Goal: Information Seeking & Learning: Learn about a topic

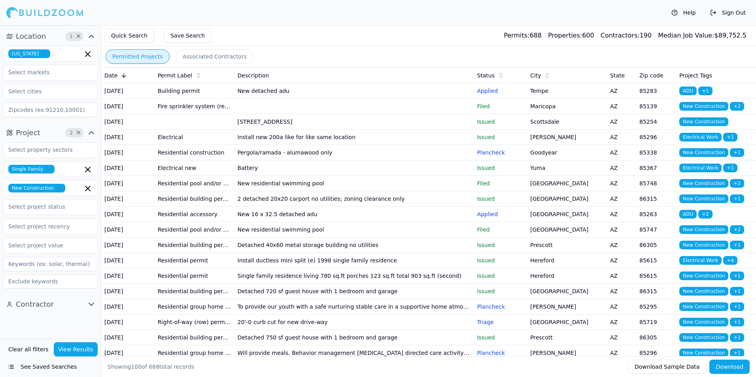
scroll to position [791, 0]
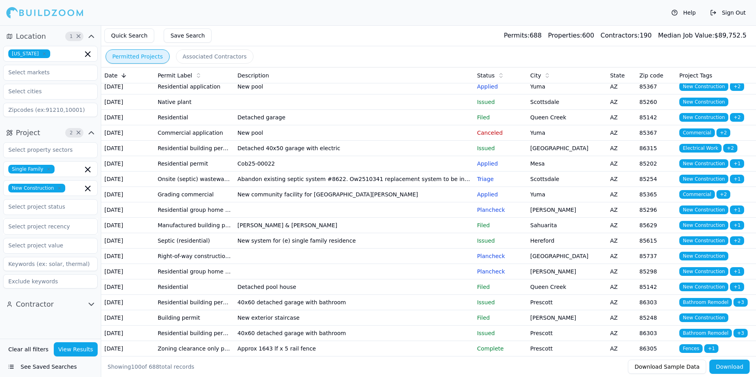
click at [450, 25] on div "Help Sign Out" at bounding box center [378, 13] width 756 height 26
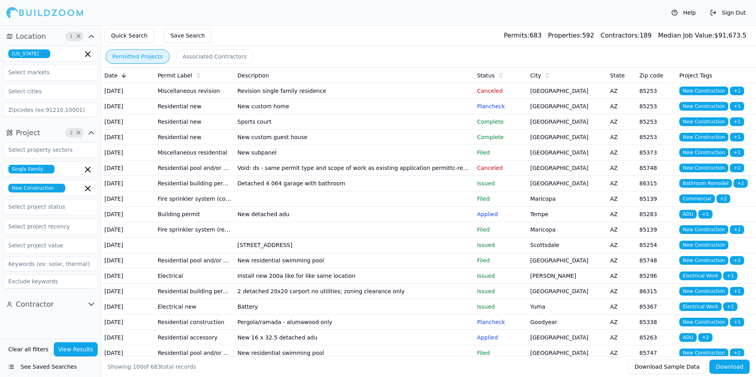
click at [403, 90] on td "Revision single family residence" at bounding box center [354, 90] width 240 height 15
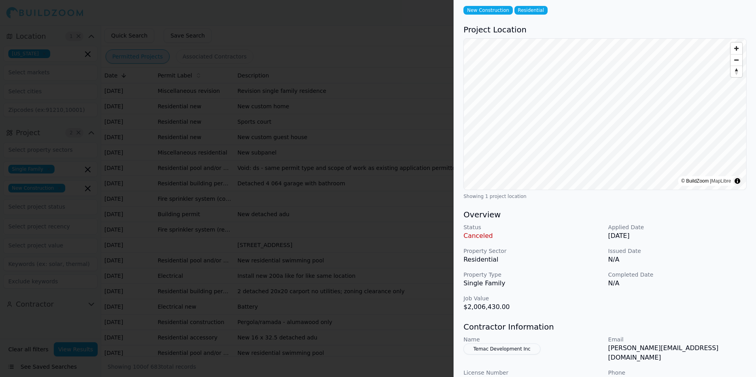
scroll to position [79, 0]
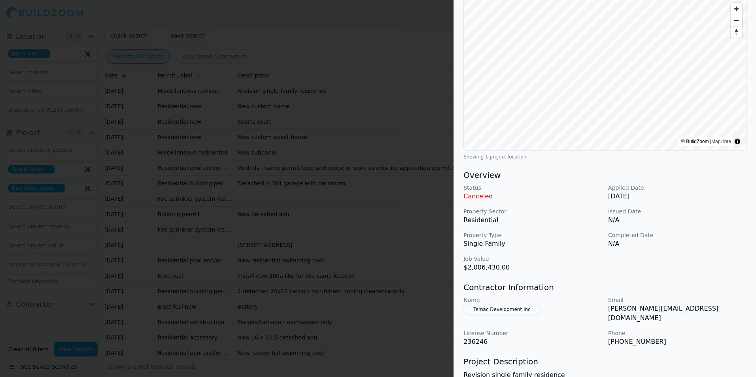
click at [533, 201] on div "Status Canceled Applied Date Aug 14, 2025 Property Sector Residential Issued Da…" at bounding box center [604, 228] width 283 height 89
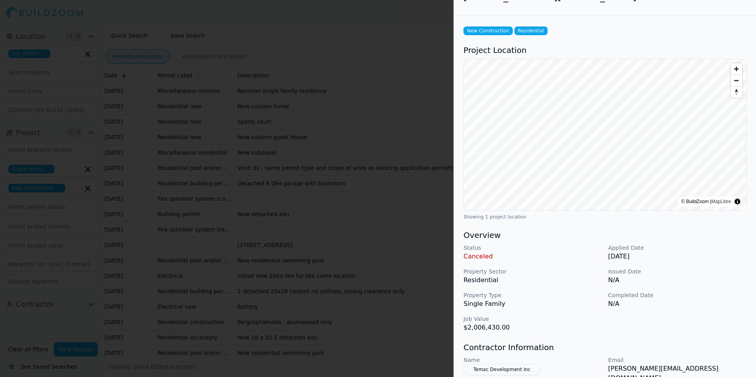
scroll to position [0, 0]
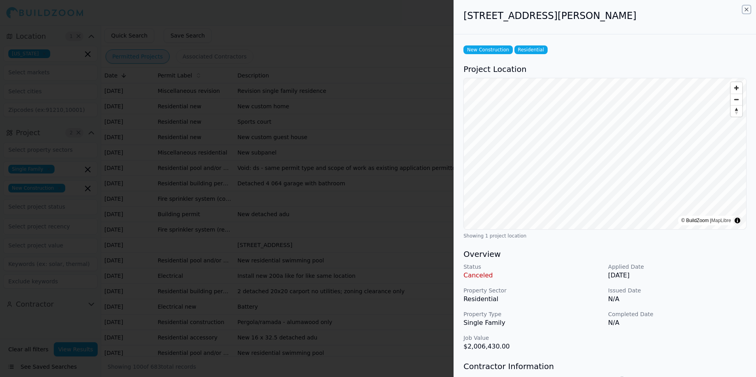
click at [746, 8] on icon "button" at bounding box center [746, 9] width 6 height 6
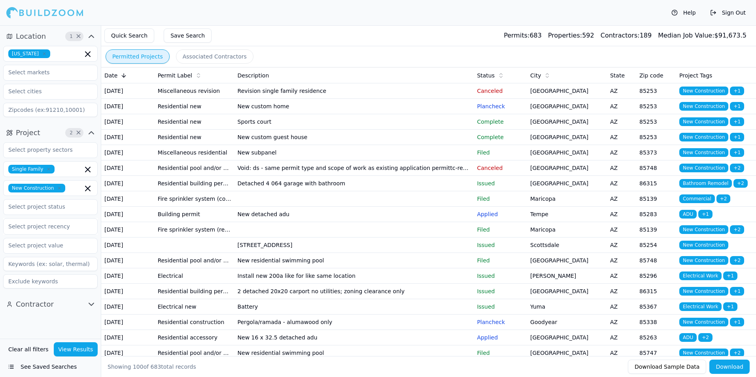
click at [563, 114] on td "Paradise Valley" at bounding box center [567, 106] width 80 height 15
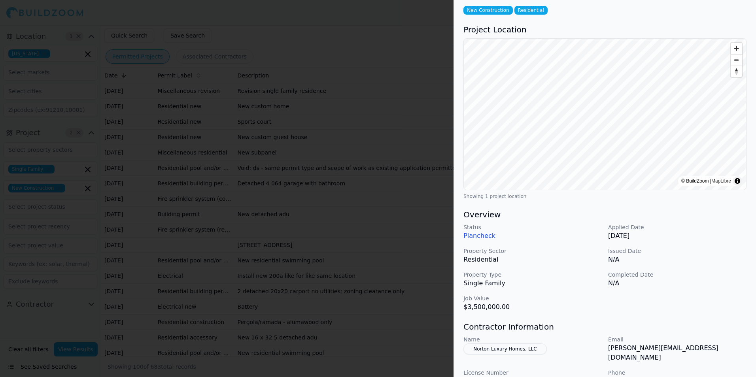
scroll to position [79, 0]
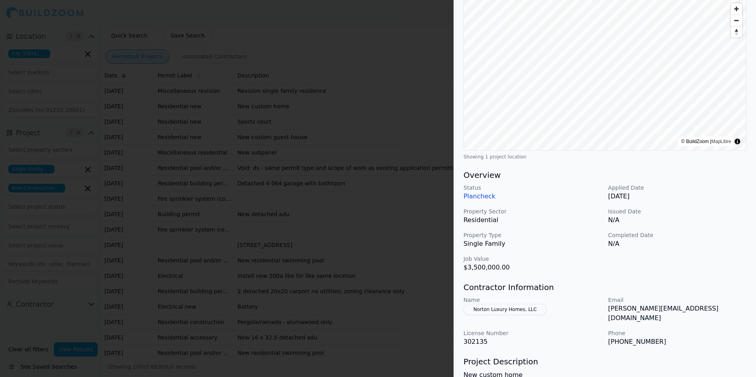
drag, startPoint x: 699, startPoint y: 187, endPoint x: 703, endPoint y: 187, distance: 4.3
click at [700, 187] on p "Applied Date" at bounding box center [677, 188] width 138 height 8
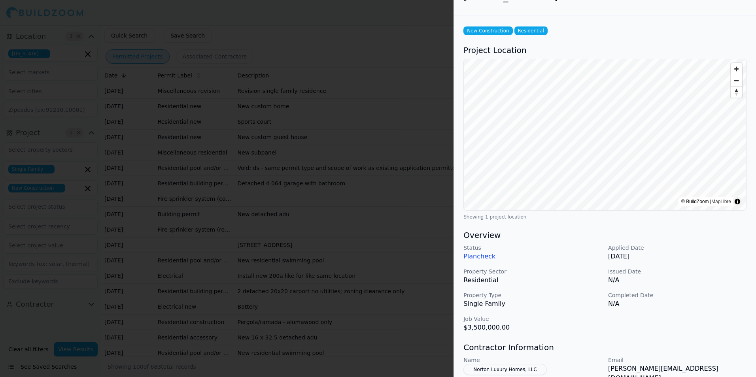
scroll to position [0, 0]
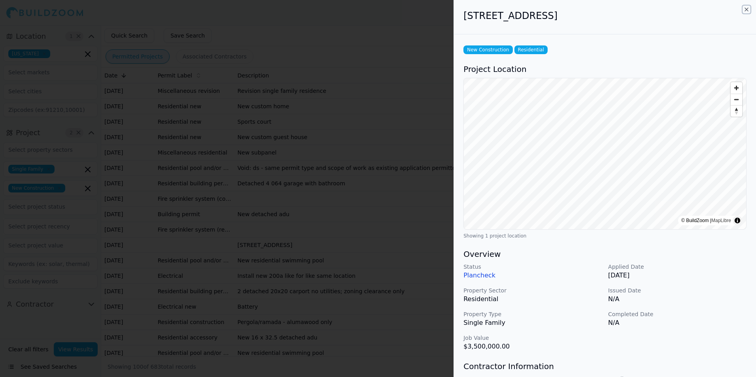
click at [747, 11] on icon "button" at bounding box center [746, 9] width 6 height 6
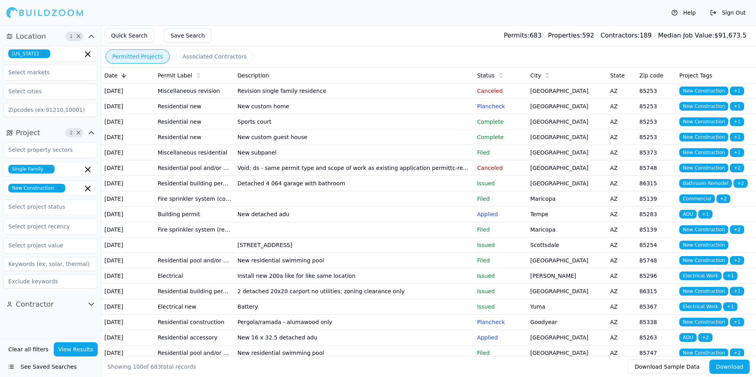
click at [572, 130] on td "Paradise Valley" at bounding box center [567, 121] width 80 height 15
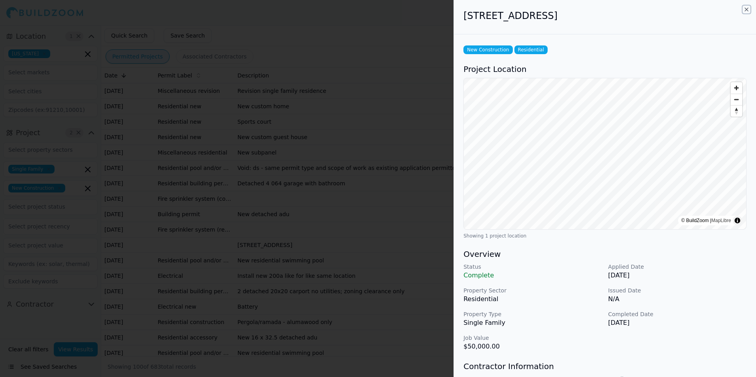
click at [746, 9] on icon "button" at bounding box center [746, 9] width 6 height 6
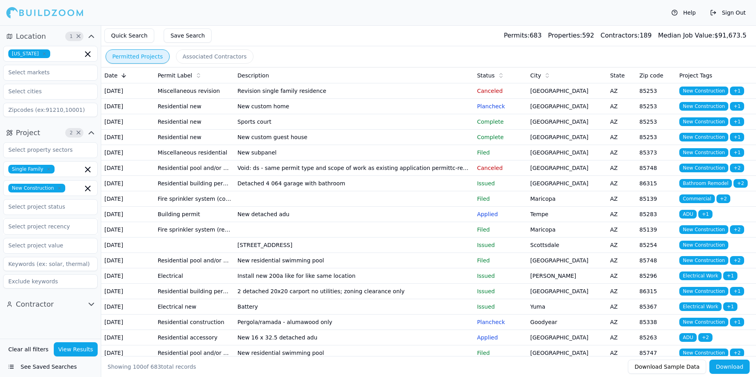
click at [574, 145] on td "Paradise Valley" at bounding box center [567, 137] width 80 height 15
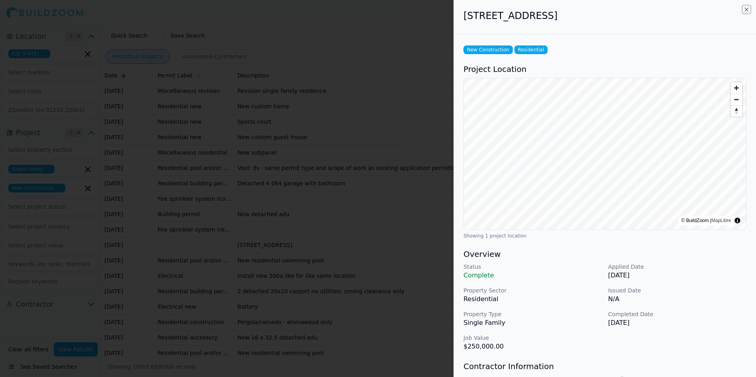
click at [747, 9] on icon "button" at bounding box center [746, 9] width 6 height 6
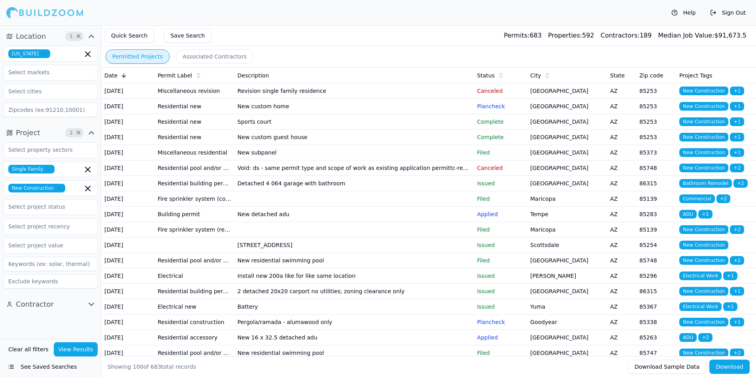
click at [566, 161] on td "Sun City" at bounding box center [567, 152] width 80 height 15
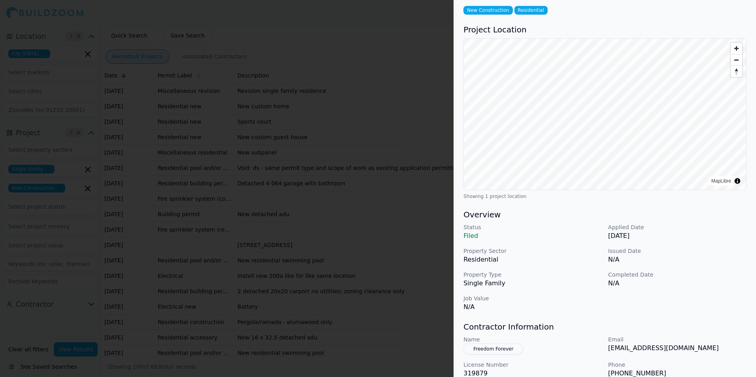
scroll to position [79, 0]
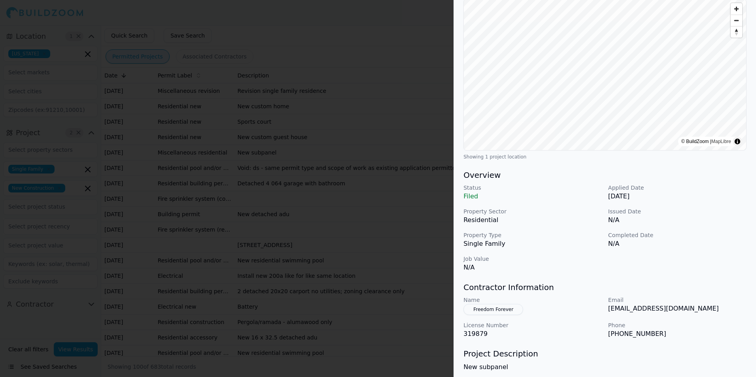
click at [703, 198] on p "Aug 13, 2025" at bounding box center [677, 196] width 138 height 9
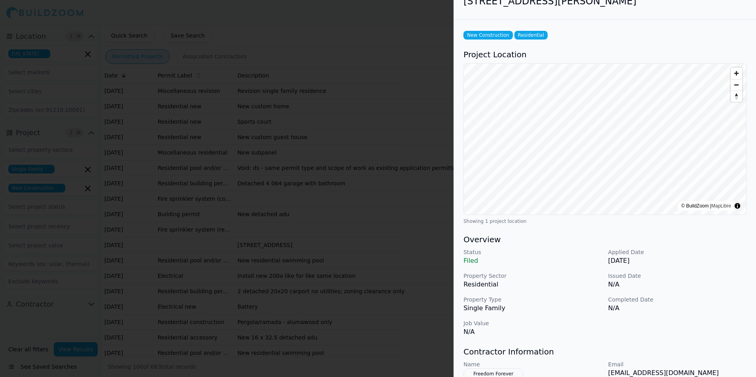
scroll to position [0, 0]
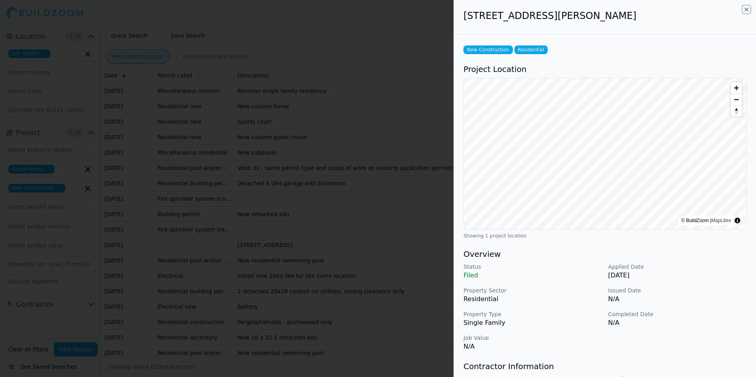
click at [748, 9] on icon "button" at bounding box center [746, 9] width 6 height 6
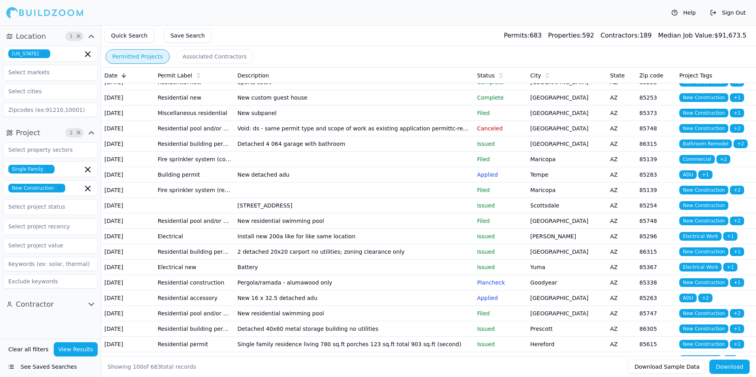
scroll to position [79, 0]
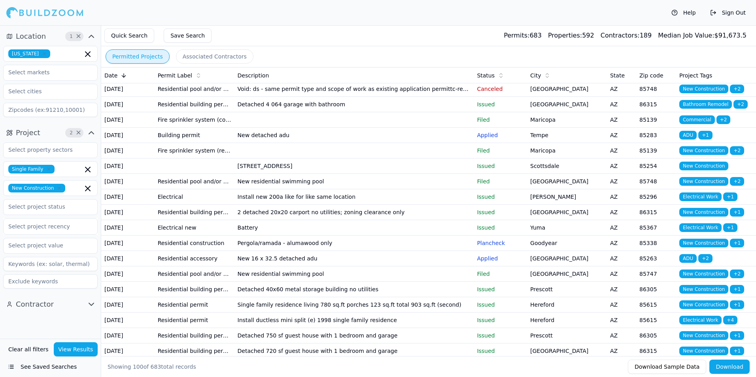
click at [580, 174] on td "Scottsdale" at bounding box center [567, 166] width 80 height 15
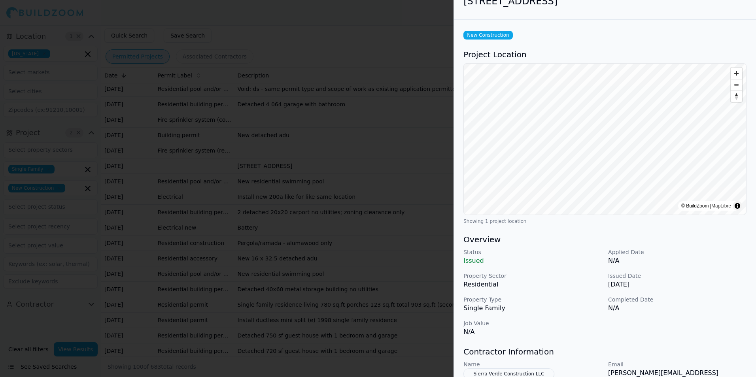
scroll to position [0, 0]
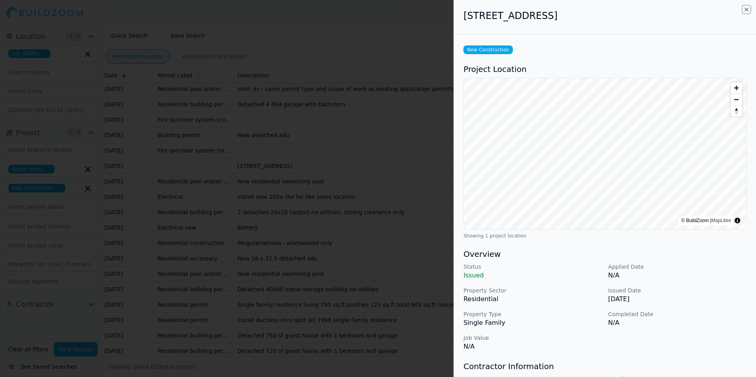
click at [747, 8] on icon "button" at bounding box center [746, 9] width 6 height 6
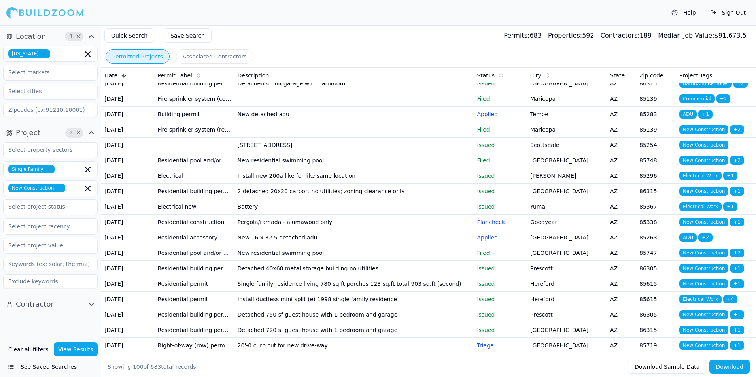
scroll to position [119, 0]
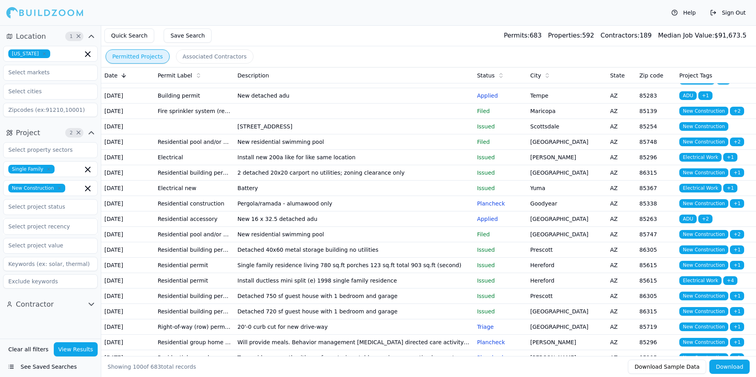
click at [538, 181] on td "Prescott Valley" at bounding box center [567, 172] width 80 height 15
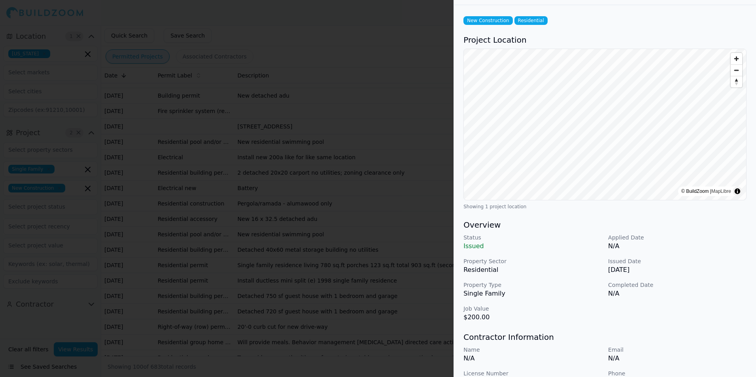
scroll to position [0, 0]
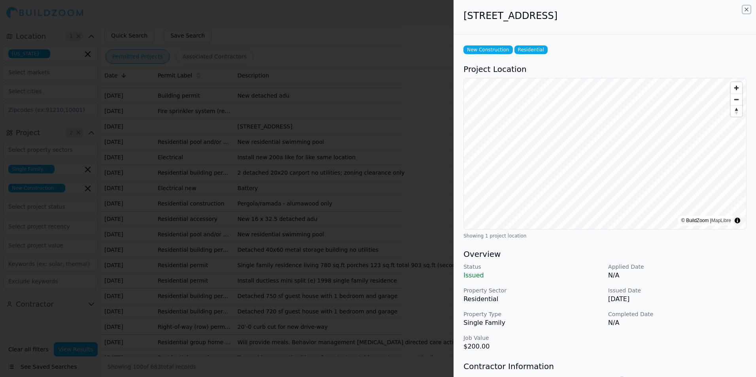
click at [747, 10] on icon "button" at bounding box center [746, 9] width 3 height 3
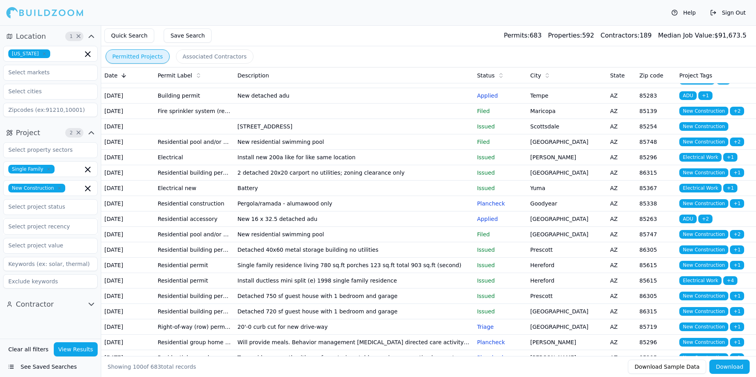
scroll to position [158, 0]
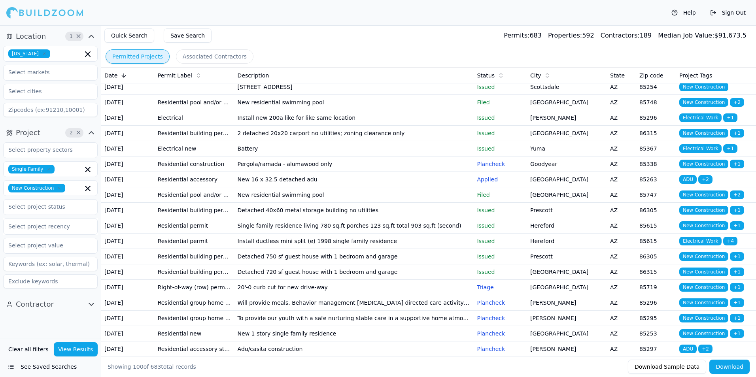
click at [569, 172] on td "Goodyear" at bounding box center [567, 164] width 80 height 15
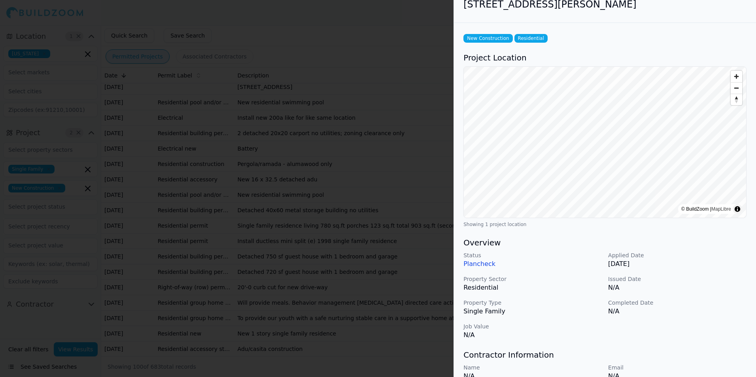
scroll to position [0, 0]
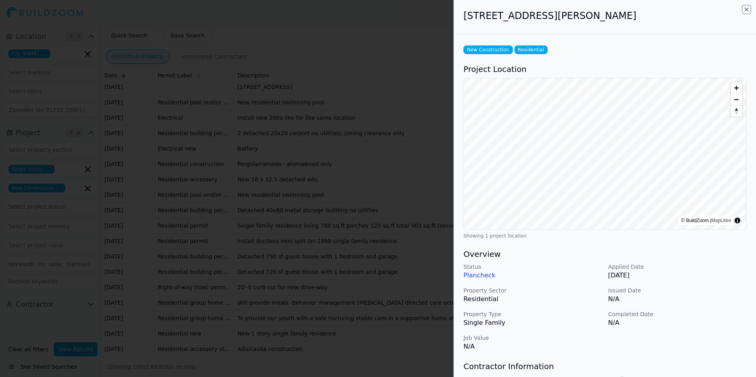
click at [746, 10] on icon "button" at bounding box center [746, 9] width 3 height 3
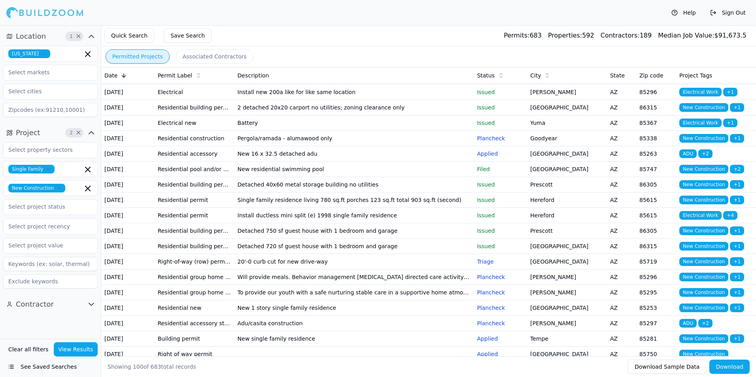
scroll to position [198, 0]
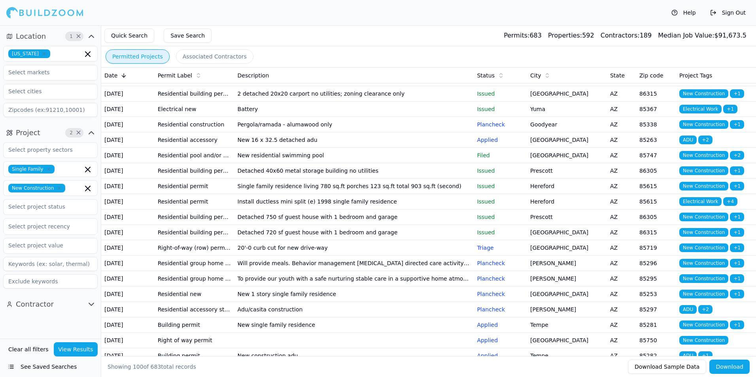
click at [589, 163] on td "Tucson" at bounding box center [567, 155] width 80 height 15
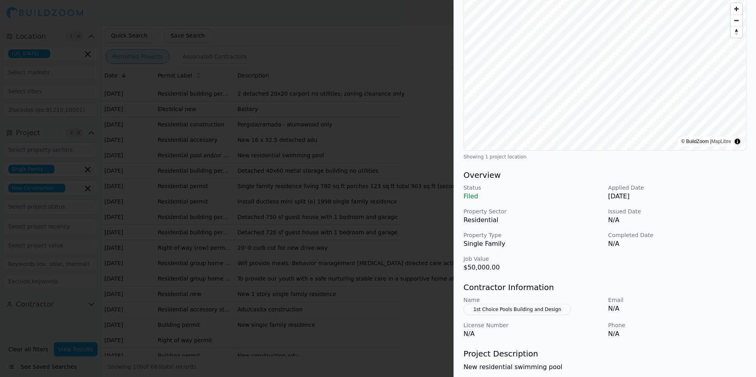
scroll to position [0, 0]
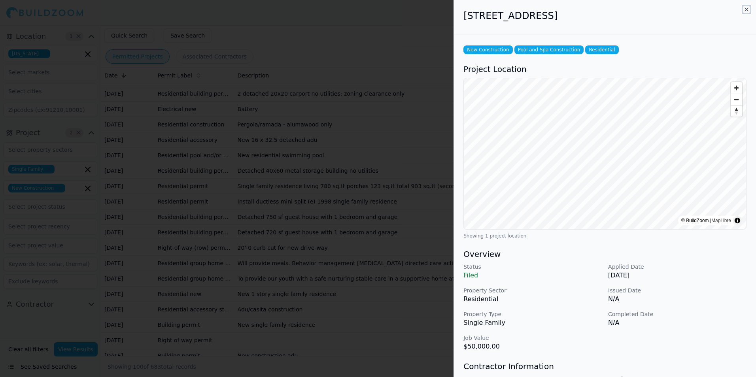
click at [746, 8] on icon "button" at bounding box center [746, 9] width 6 height 6
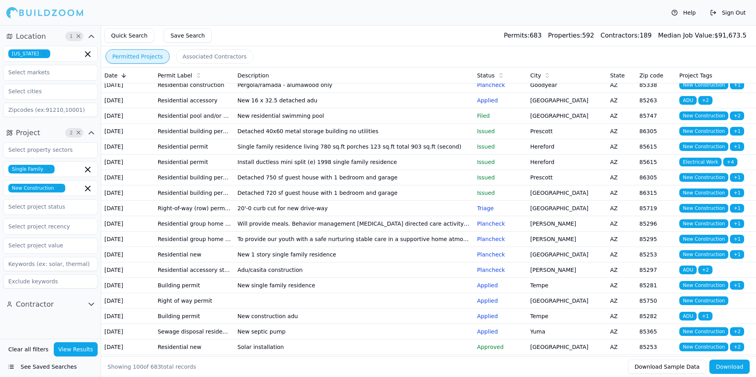
scroll to position [277, 0]
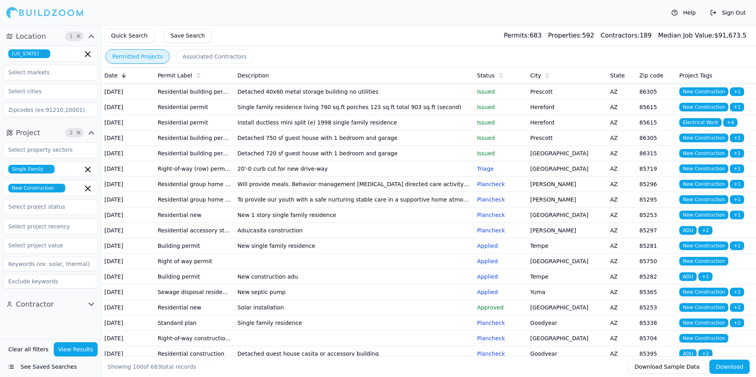
click at [539, 146] on td "Prescott" at bounding box center [567, 137] width 80 height 15
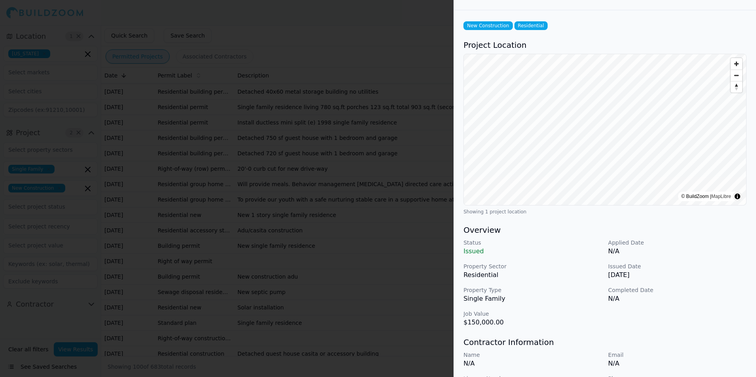
scroll to position [0, 0]
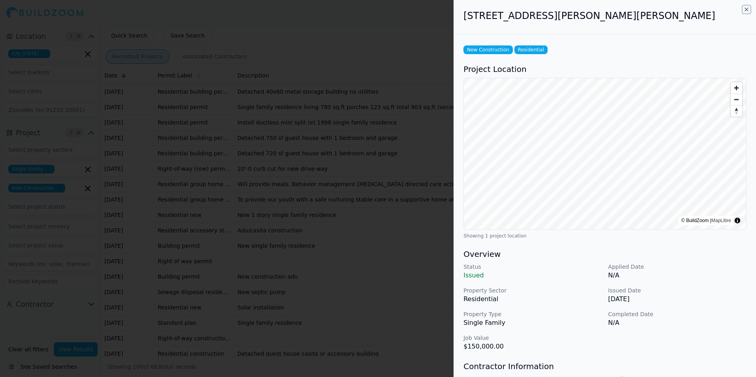
click at [748, 11] on icon "button" at bounding box center [746, 9] width 3 height 3
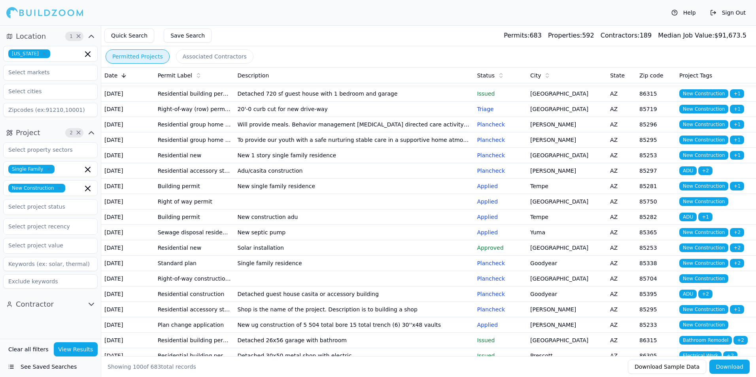
scroll to position [356, 0]
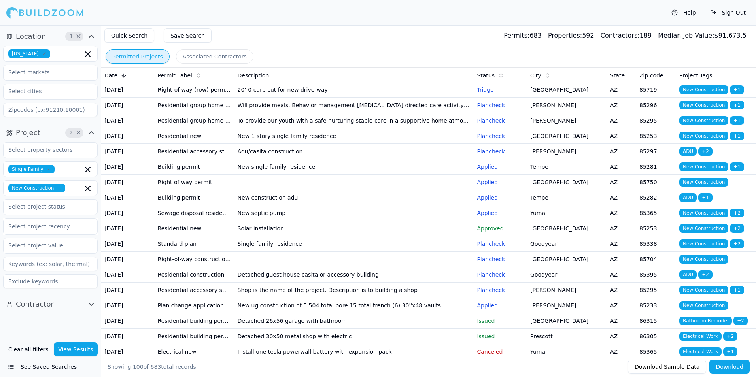
click at [593, 113] on td "Gilbert" at bounding box center [567, 105] width 80 height 15
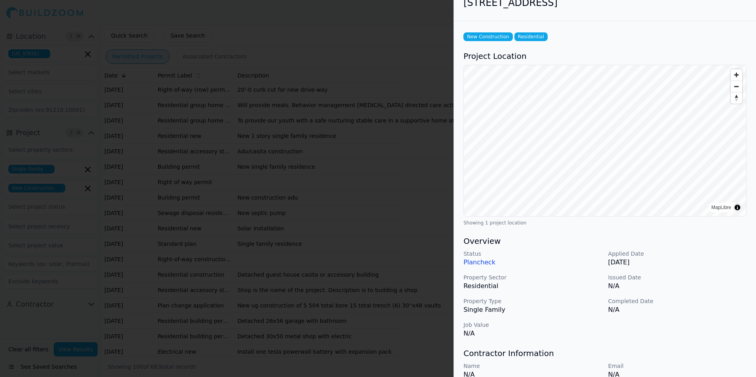
scroll to position [0, 0]
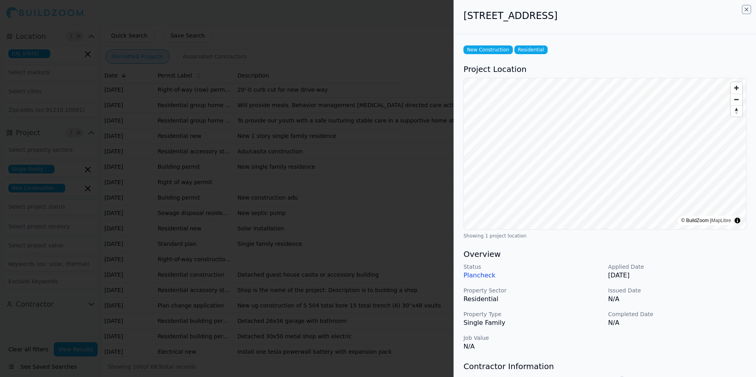
click at [747, 9] on icon "button" at bounding box center [746, 9] width 6 height 6
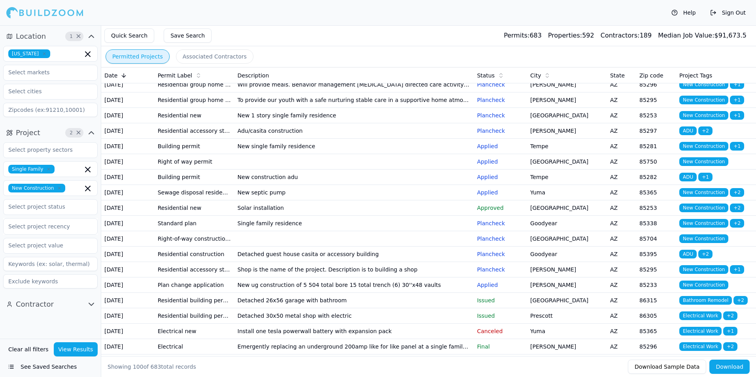
scroll to position [395, 0]
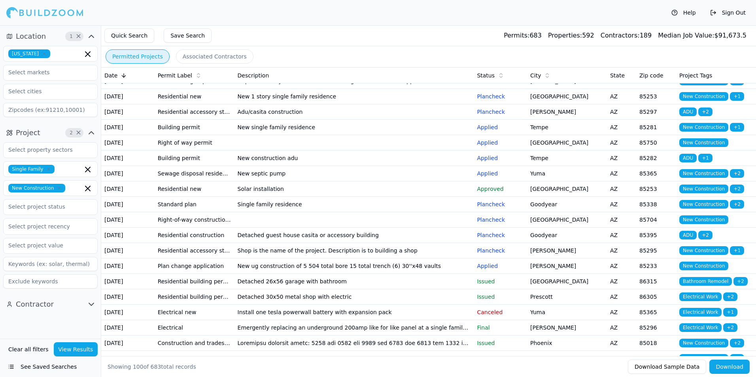
click at [599, 104] on td "Paradise Valley" at bounding box center [567, 96] width 80 height 15
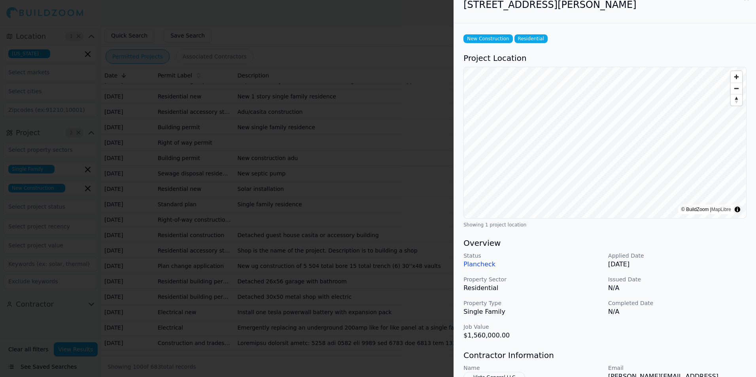
scroll to position [0, 0]
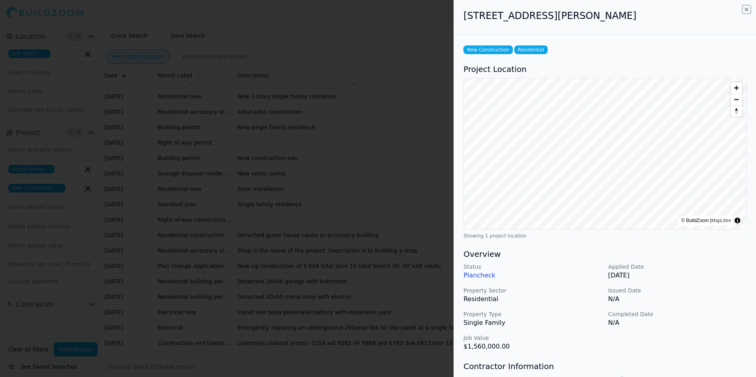
click at [745, 8] on icon "button" at bounding box center [746, 9] width 6 height 6
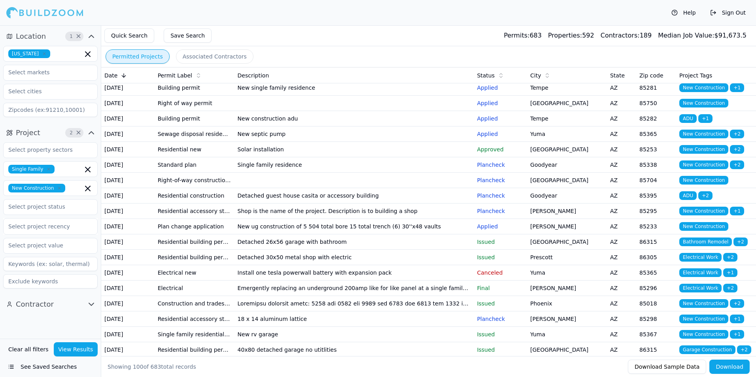
scroll to position [474, 0]
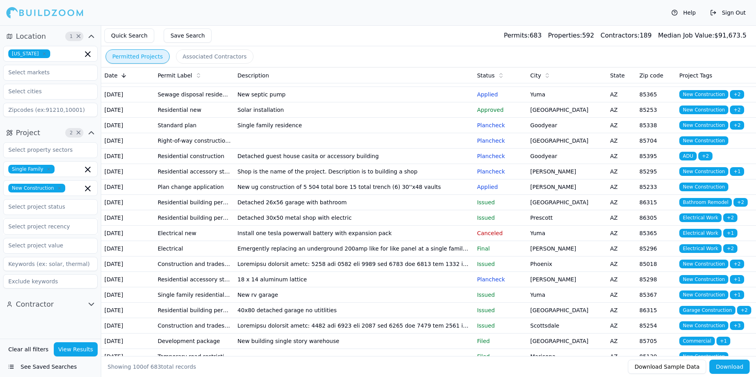
click at [570, 118] on td "Paradise Valley" at bounding box center [567, 109] width 80 height 15
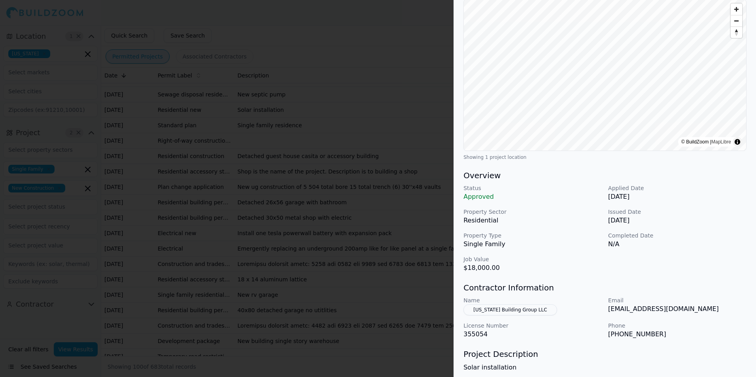
scroll to position [79, 0]
click at [694, 210] on p "Issued Date" at bounding box center [677, 212] width 138 height 8
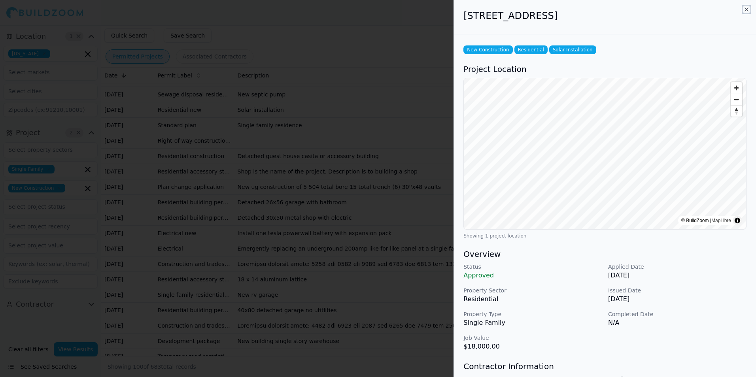
click at [746, 8] on icon "button" at bounding box center [746, 9] width 6 height 6
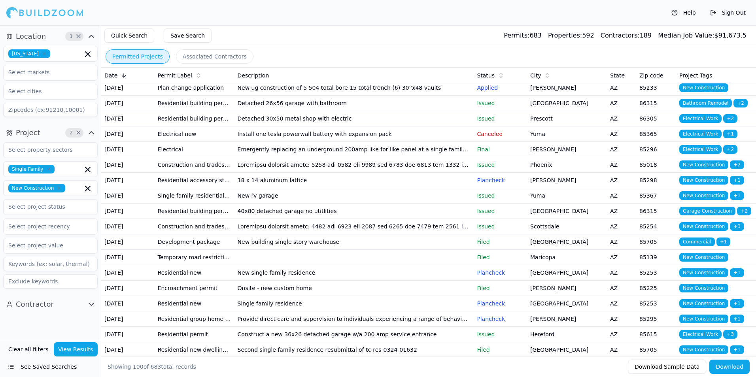
scroll to position [593, 0]
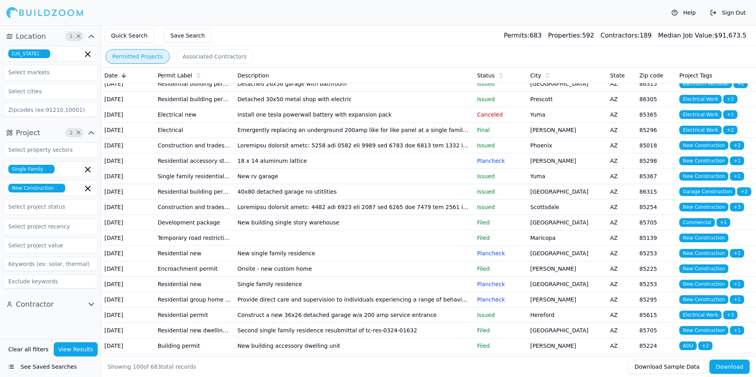
click at [509, 26] on p "Plancheck" at bounding box center [500, 22] width 47 height 8
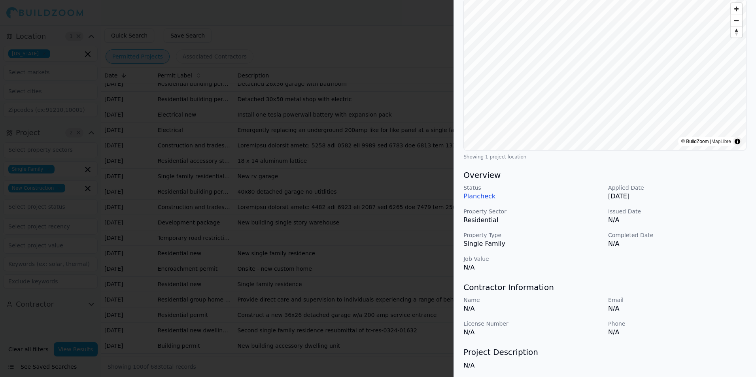
scroll to position [0, 0]
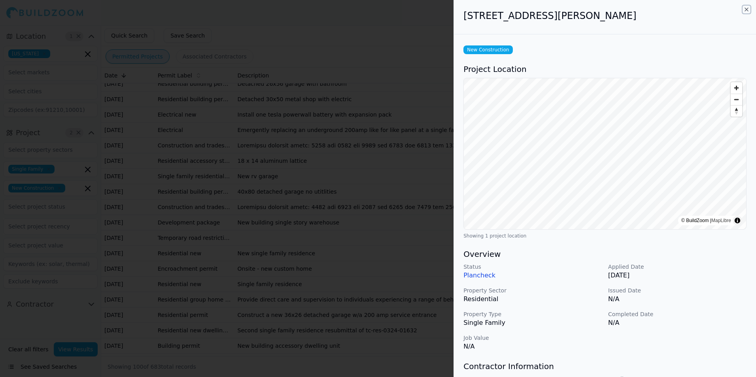
click at [747, 9] on icon "button" at bounding box center [746, 9] width 3 height 3
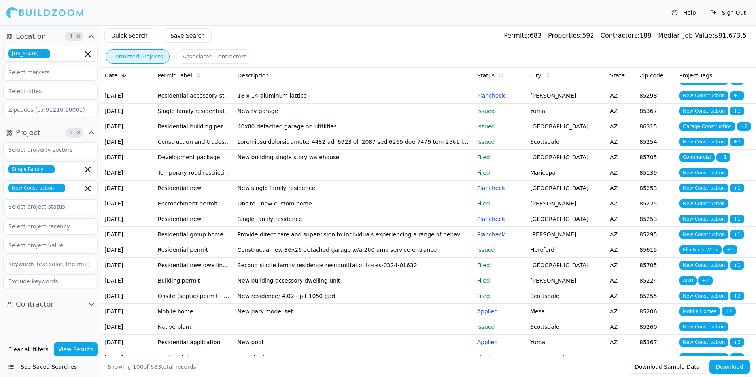
scroll to position [672, 0]
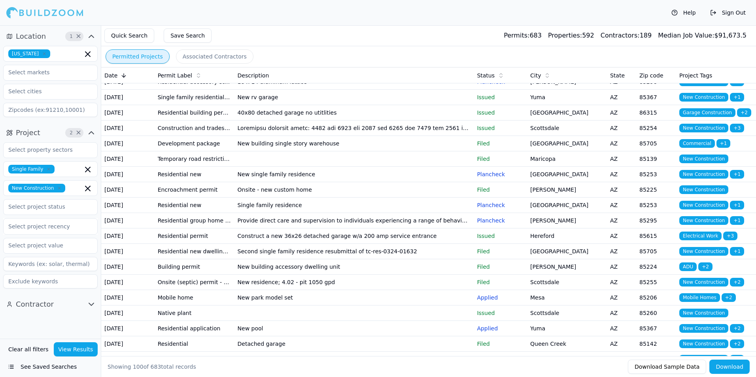
click at [588, 13] on td "Prescott Valley" at bounding box center [567, 4] width 80 height 15
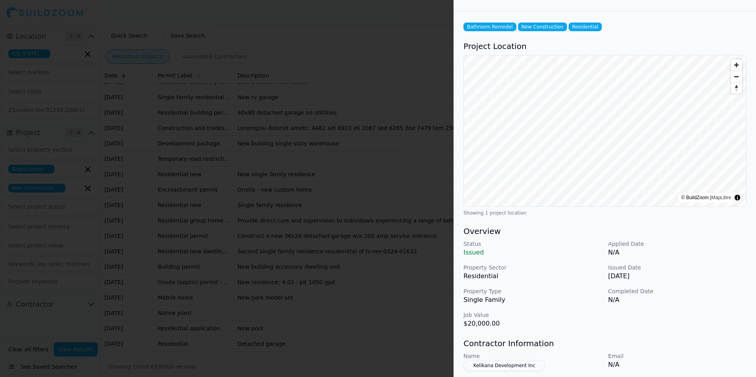
scroll to position [0, 0]
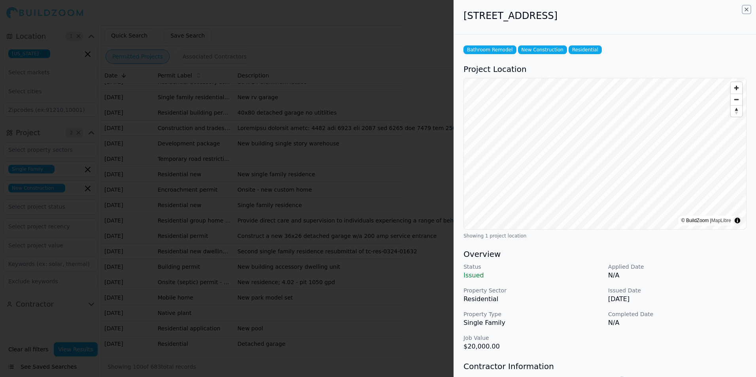
click at [746, 6] on icon "button" at bounding box center [746, 9] width 6 height 6
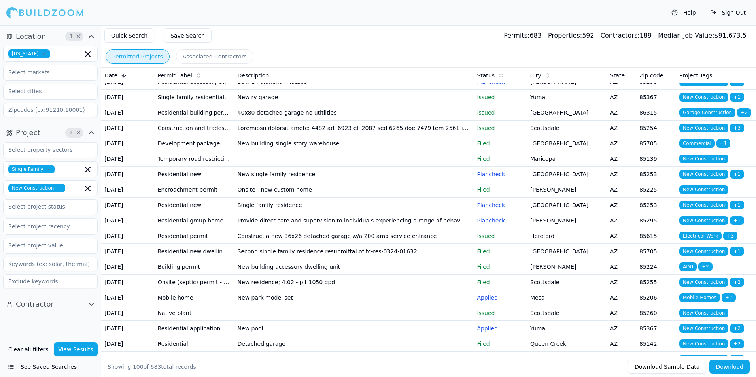
click at [586, 28] on td "Prescott" at bounding box center [567, 20] width 80 height 15
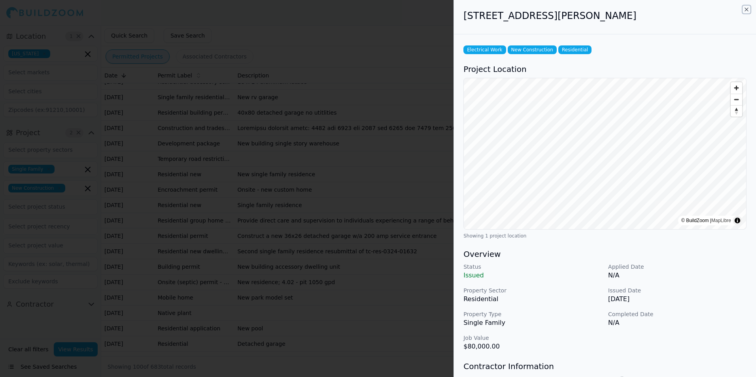
click at [746, 11] on icon "button" at bounding box center [746, 9] width 6 height 6
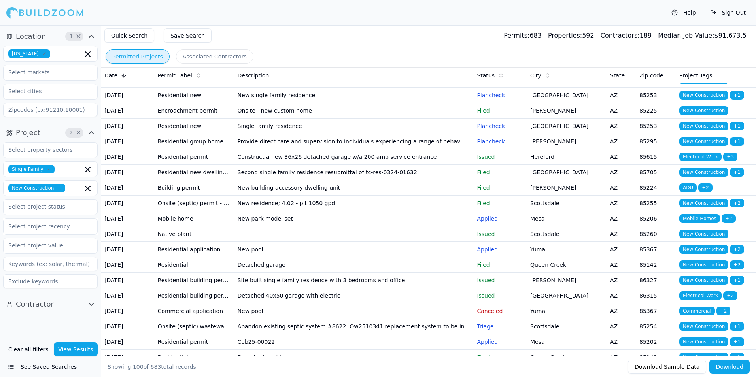
scroll to position [791, 0]
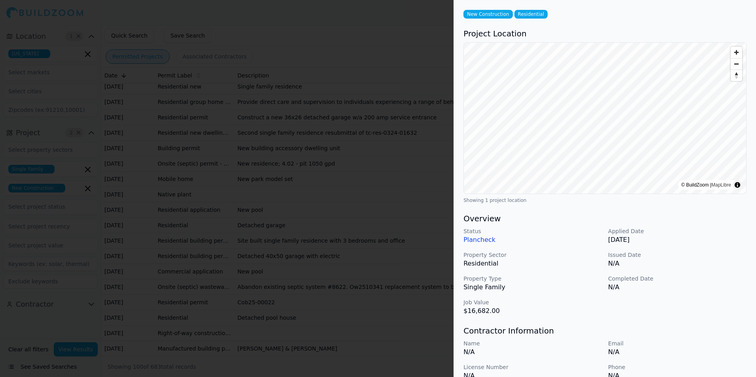
scroll to position [0, 0]
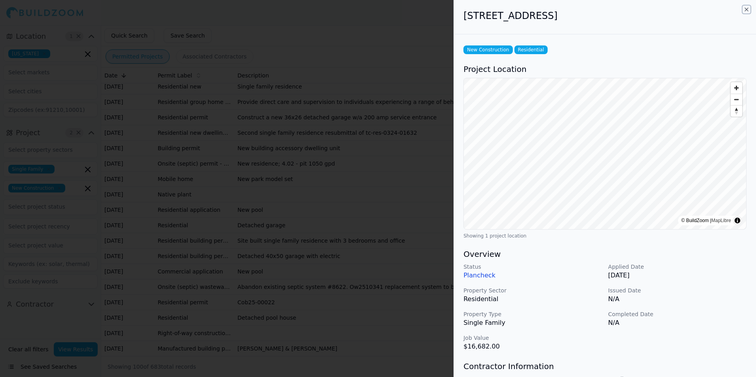
click at [745, 10] on icon "button" at bounding box center [746, 9] width 6 height 6
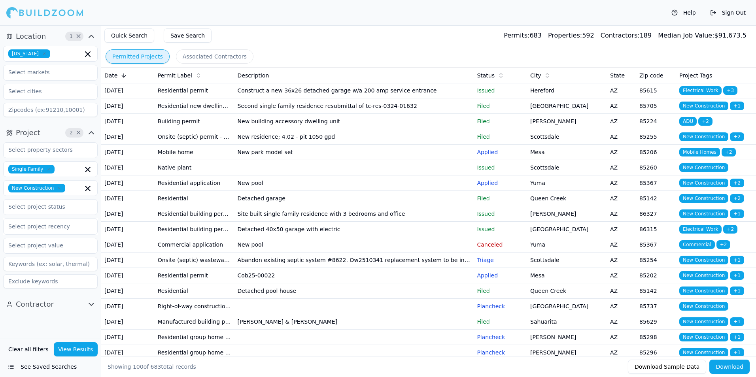
scroll to position [830, 0]
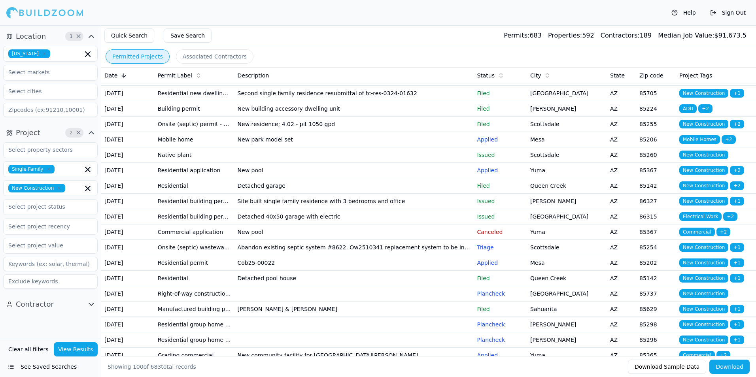
click at [584, 24] on td "Paradise Valley" at bounding box center [567, 16] width 80 height 15
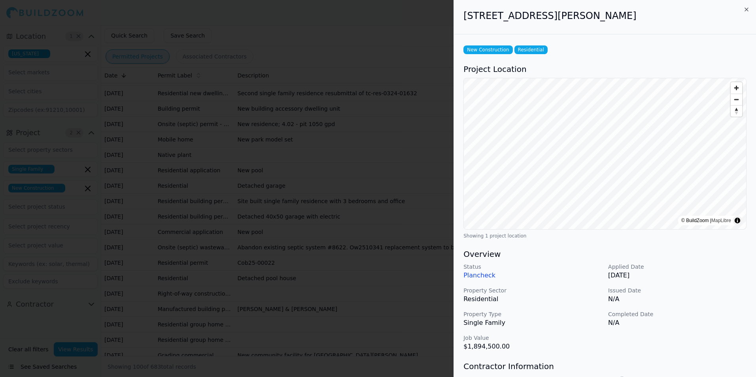
scroll to position [79, 0]
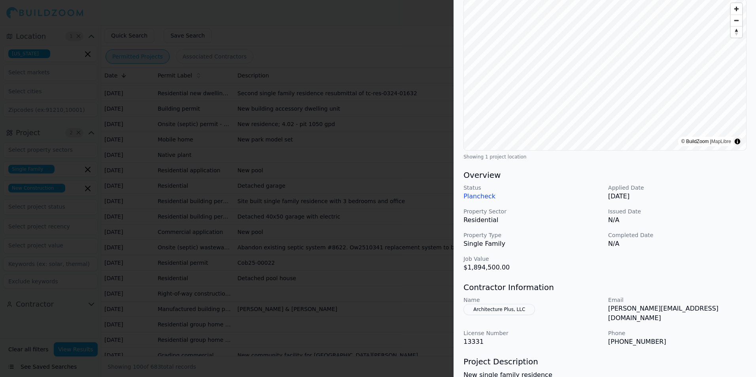
click at [676, 226] on div "Status Plancheck Applied Date Jul 28, 2025 Property Sector Residential Issued D…" at bounding box center [604, 228] width 283 height 89
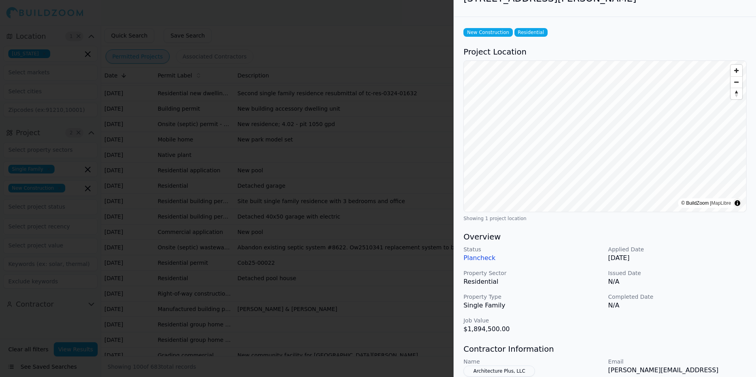
scroll to position [0, 0]
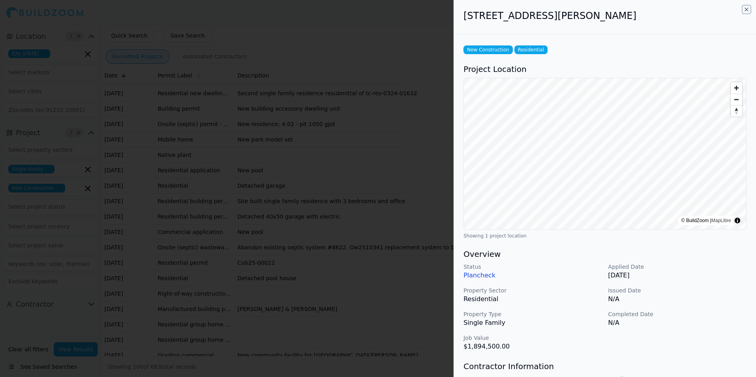
click at [745, 8] on icon "button" at bounding box center [746, 9] width 3 height 3
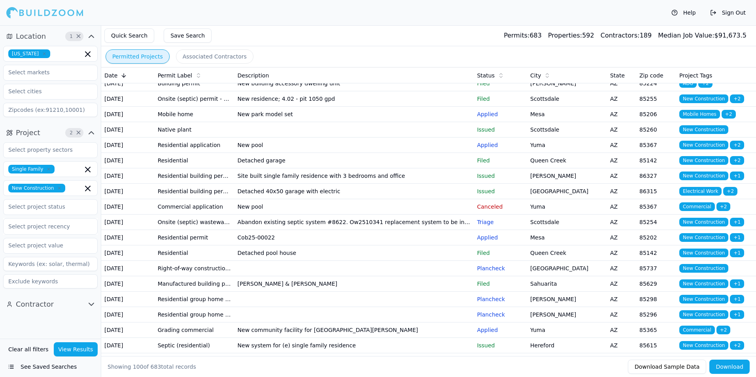
scroll to position [870, 0]
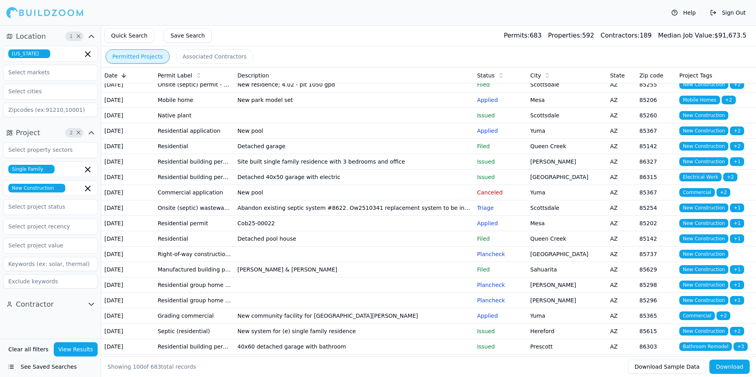
click at [511, 11] on p "Plancheck" at bounding box center [500, 8] width 47 height 8
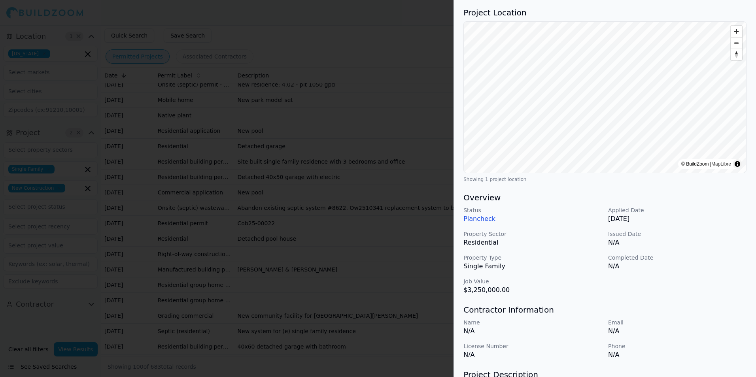
scroll to position [0, 0]
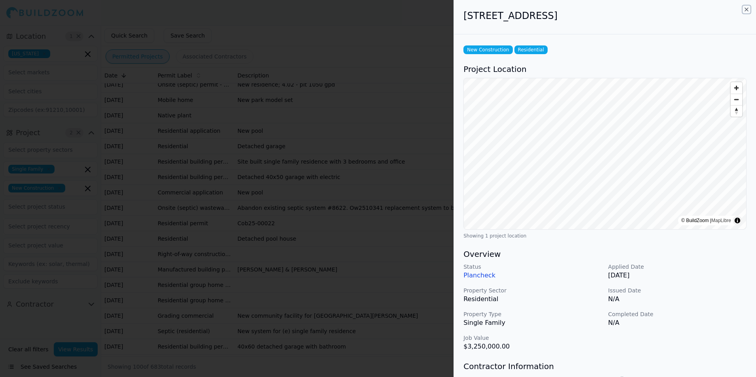
click at [746, 10] on icon "button" at bounding box center [746, 9] width 6 height 6
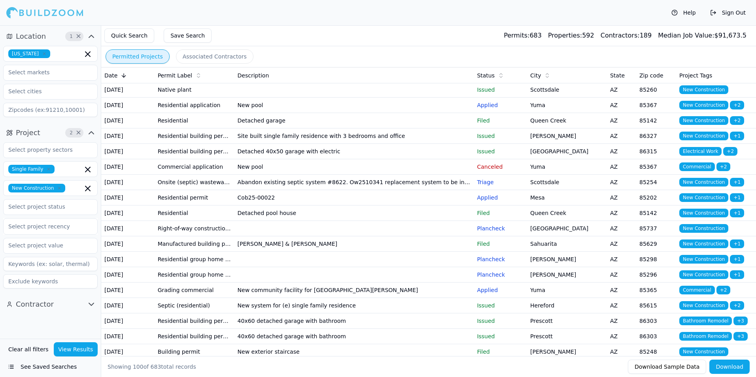
scroll to position [909, 0]
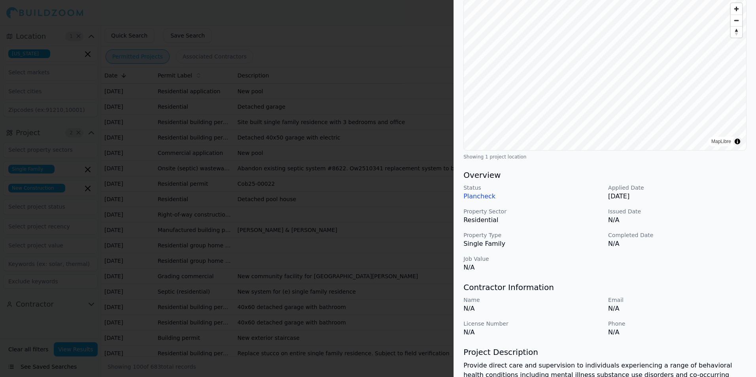
scroll to position [0, 0]
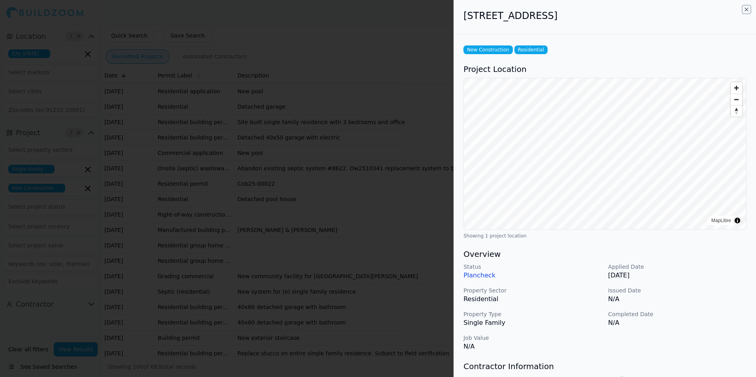
click at [746, 9] on icon "button" at bounding box center [746, 9] width 6 height 6
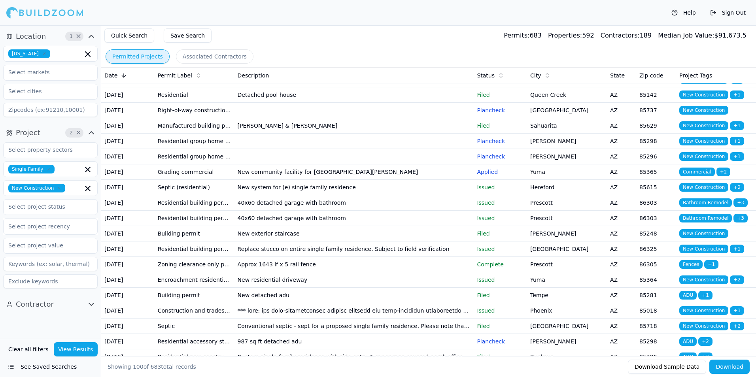
scroll to position [1028, 0]
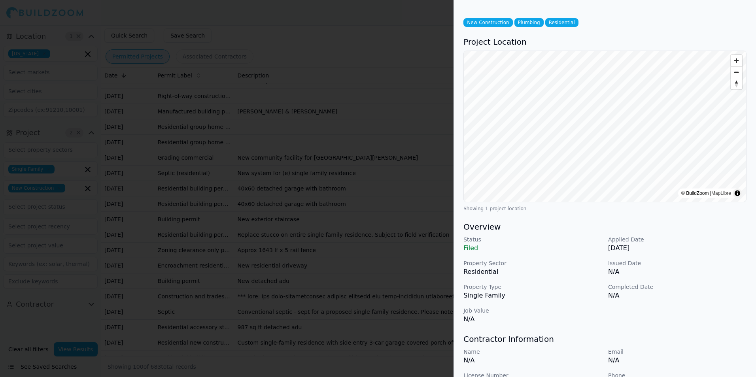
scroll to position [0, 0]
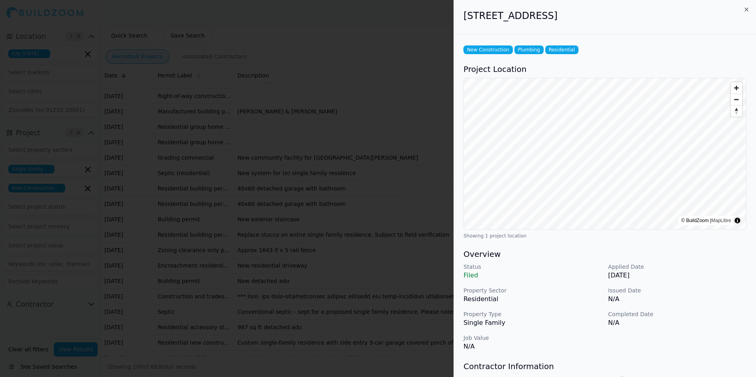
click at [746, 13] on h2 "8621 E Via Del Sol Dr, Scottsdale, AZ, 85255" at bounding box center [604, 15] width 283 height 13
click at [746, 12] on icon "button" at bounding box center [746, 9] width 6 height 6
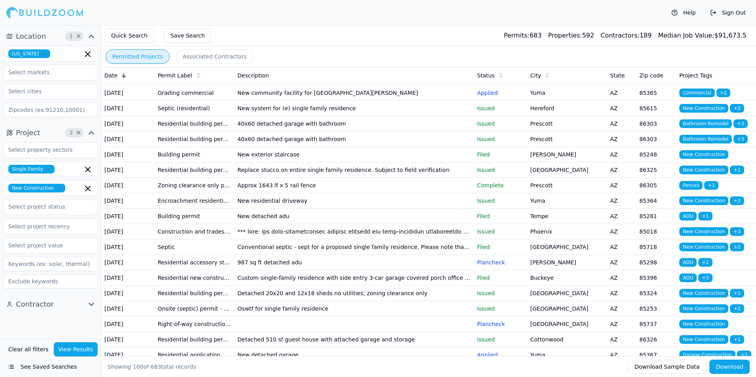
scroll to position [1107, 0]
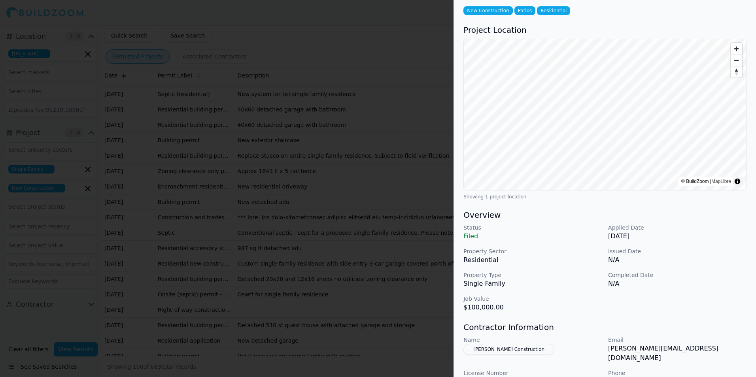
scroll to position [0, 0]
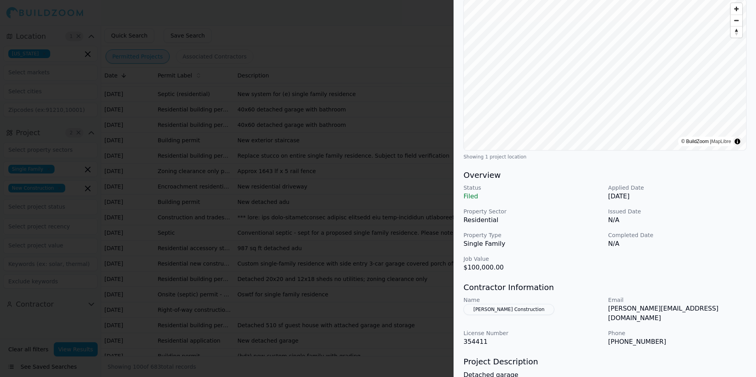
drag, startPoint x: 697, startPoint y: 208, endPoint x: 748, endPoint y: 65, distance: 152.3
click at [697, 208] on p "Issued Date" at bounding box center [677, 212] width 138 height 8
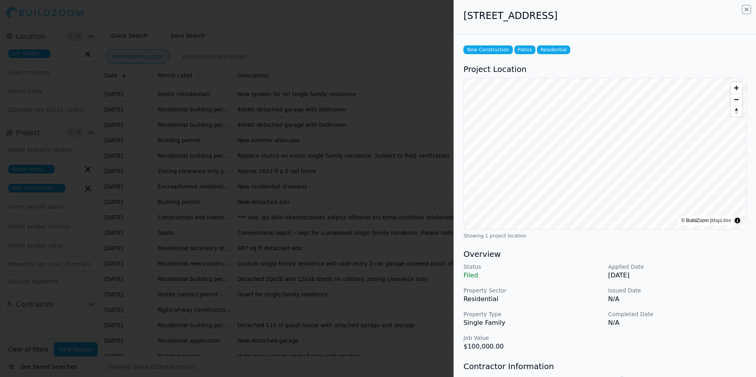
drag, startPoint x: 747, startPoint y: 6, endPoint x: 632, endPoint y: 248, distance: 267.8
click at [747, 6] on icon "button" at bounding box center [746, 9] width 6 height 6
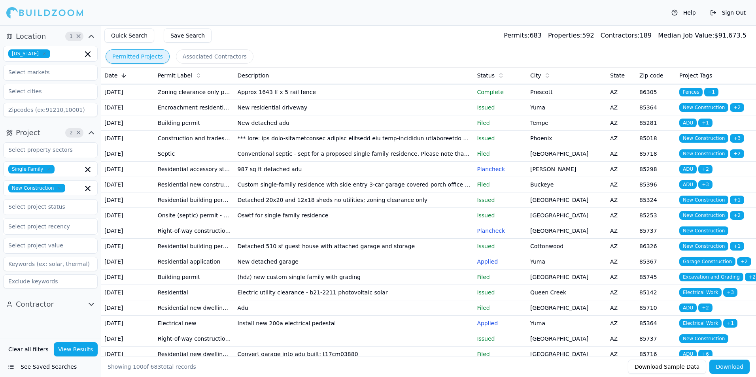
scroll to position [1226, 0]
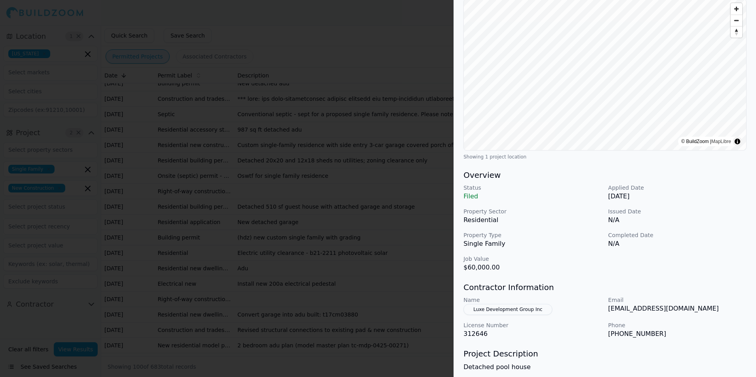
scroll to position [0, 0]
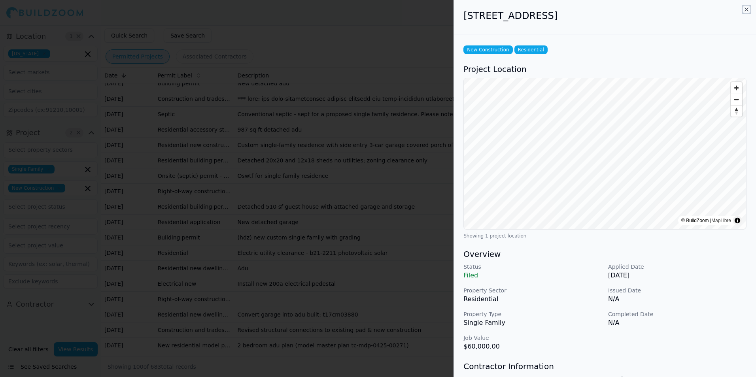
click at [748, 8] on icon "button" at bounding box center [746, 9] width 6 height 6
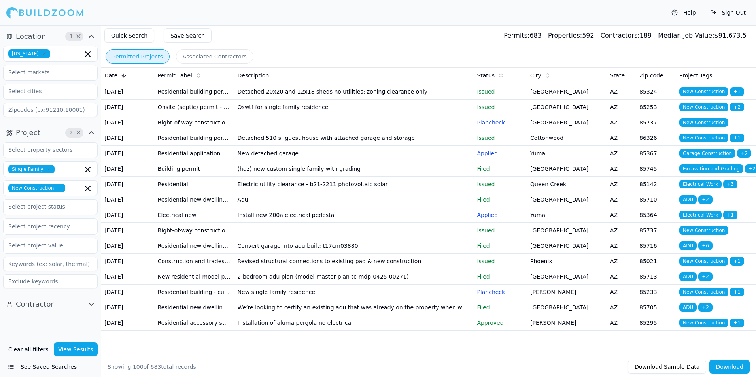
scroll to position [1344, 0]
click at [415, 20] on div "Help Sign Out" at bounding box center [378, 12] width 756 height 25
click at [297, 11] on div "Help Sign Out" at bounding box center [378, 12] width 756 height 25
